Goal: Task Accomplishment & Management: Manage account settings

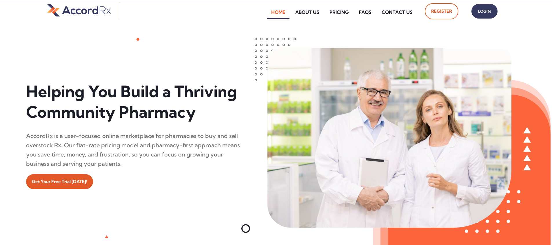
click at [265, 14] on span "Login" at bounding box center [484, 11] width 14 height 8
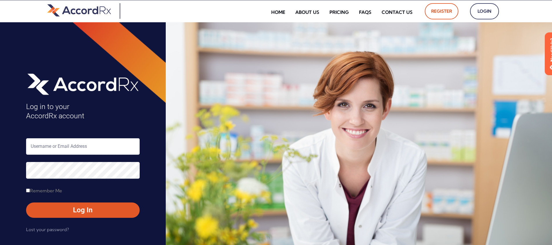
click at [50, 145] on input "text" at bounding box center [83, 146] width 114 height 17
type input "ARX-[PERSON_NAME]"
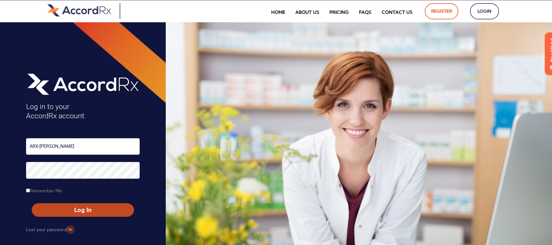
click at [70, 208] on span "Log In" at bounding box center [83, 210] width 92 height 8
